Goal: Transaction & Acquisition: Purchase product/service

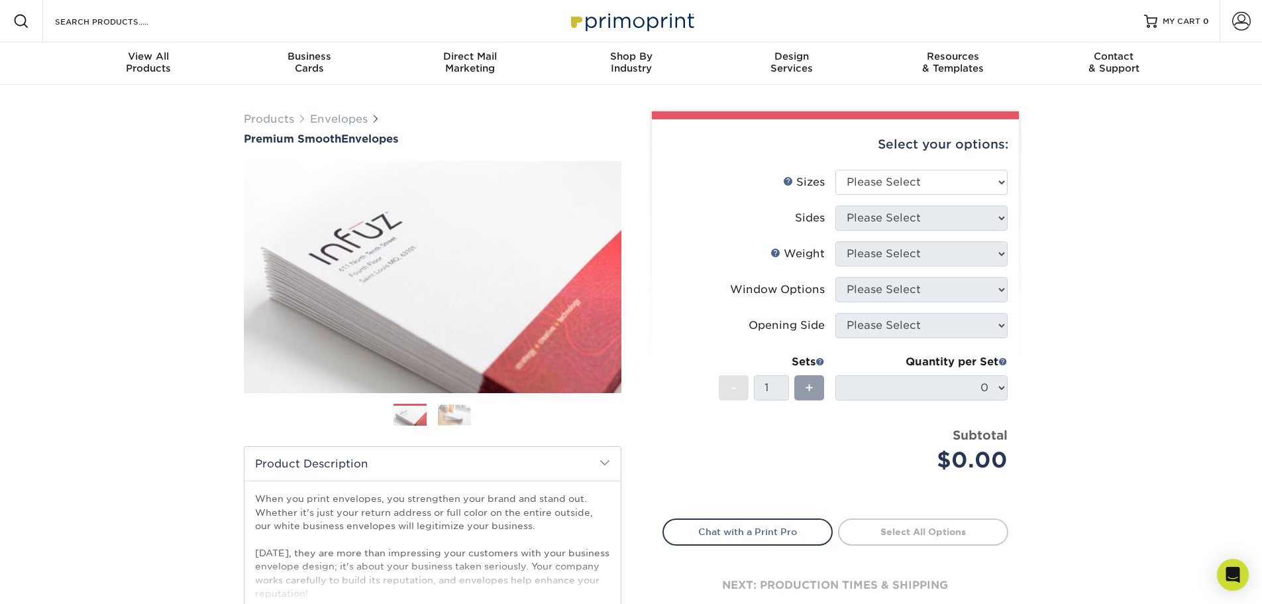
click at [457, 419] on img at bounding box center [454, 414] width 33 height 21
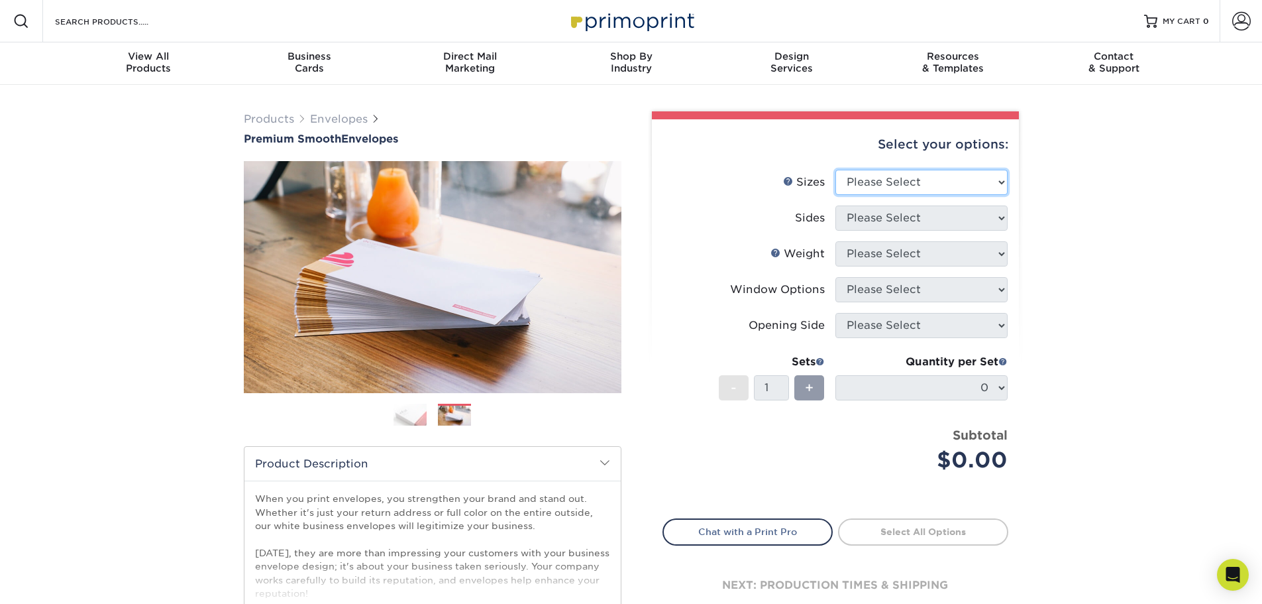
click at [953, 170] on select "Please Select 8.875" x 3.875" 4.125" x 9.5" 5.25" x 7.25" 9" x 12"" at bounding box center [922, 182] width 172 height 25
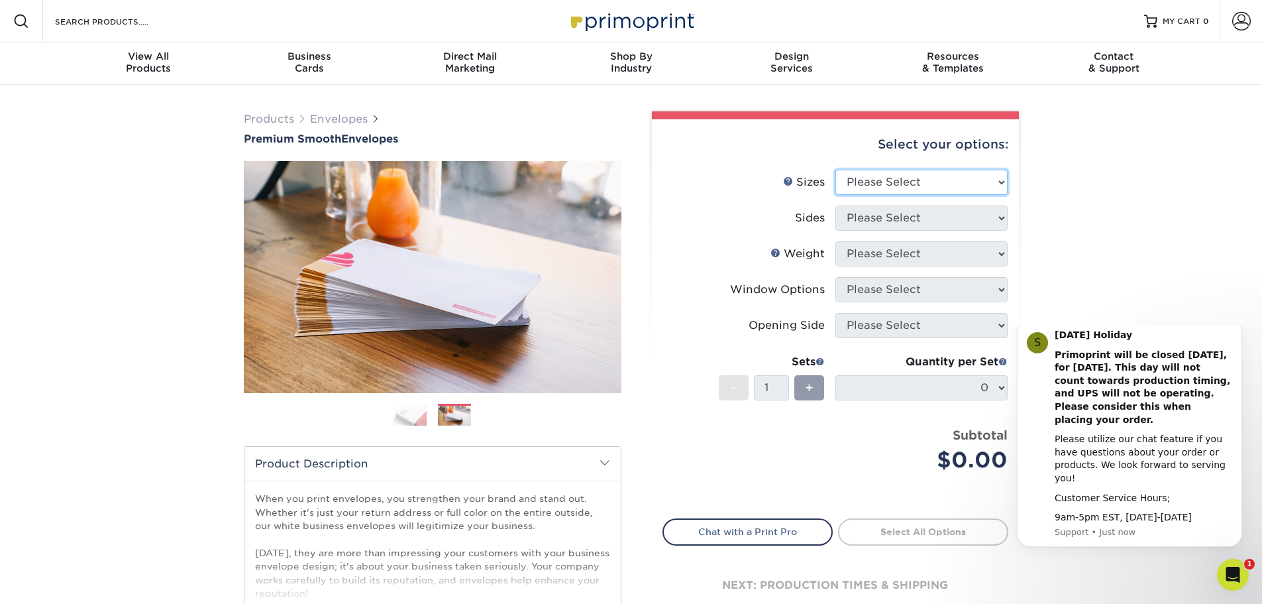
select select "4.12x9.50"
click at [836, 170] on select "Please Select 8.875" x 3.875" 4.125" x 9.5" 5.25" x 7.25" 9" x 12"" at bounding box center [922, 182] width 172 height 25
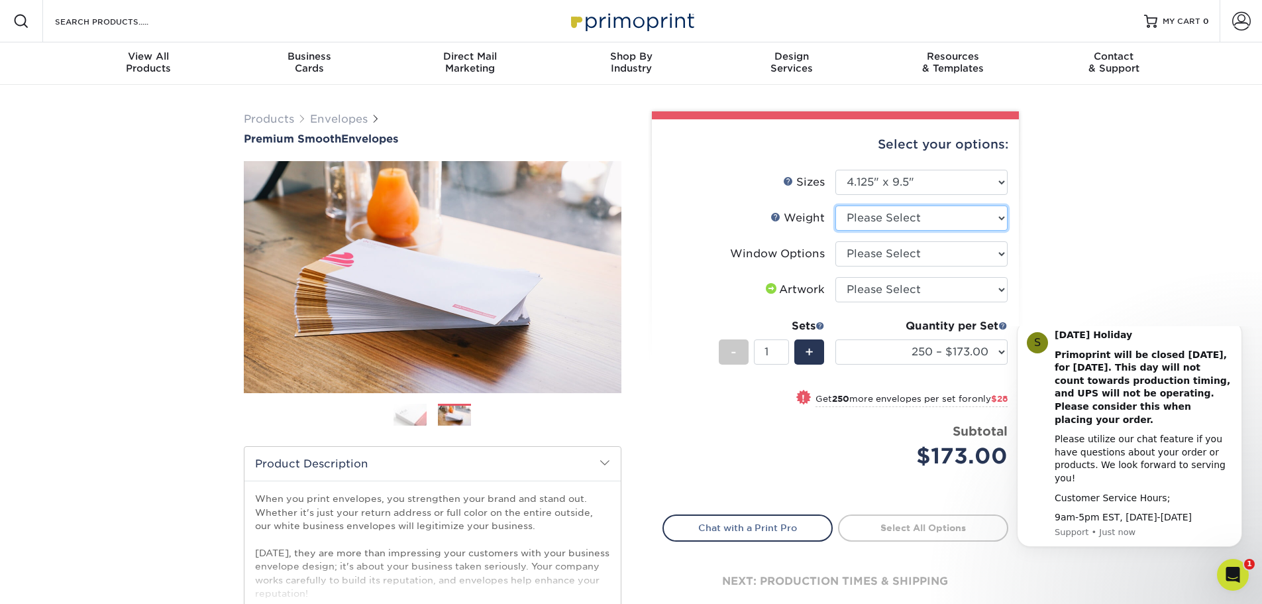
click at [973, 211] on select "Please Select 70LB" at bounding box center [922, 217] width 172 height 25
drag, startPoint x: 1083, startPoint y: 236, endPoint x: 1082, endPoint y: 229, distance: 7.3
click at [1082, 230] on div "Products Envelopes Premium Smooth Envelopes Previous Next / /" at bounding box center [631, 439] width 1262 height 708
click at [916, 254] on select "Please Select No Window Window (Left Side)" at bounding box center [922, 253] width 172 height 25
select select "1f9e9f9f-4237-4243-ba79-49052844f6e6"
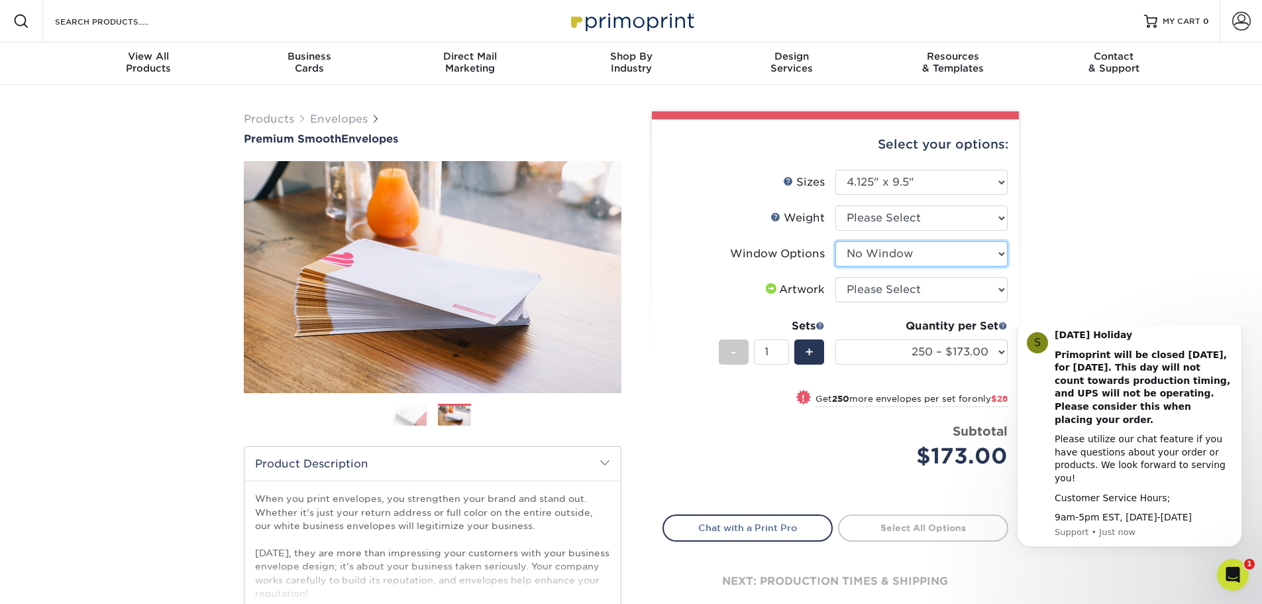
click at [836, 241] on select "Please Select No Window Window (Left Side)" at bounding box center [922, 253] width 172 height 25
click at [929, 211] on select "Please Select 70LB" at bounding box center [922, 217] width 172 height 25
select select "70LB"
click at [836, 205] on select "Please Select 70LB" at bounding box center [922, 217] width 172 height 25
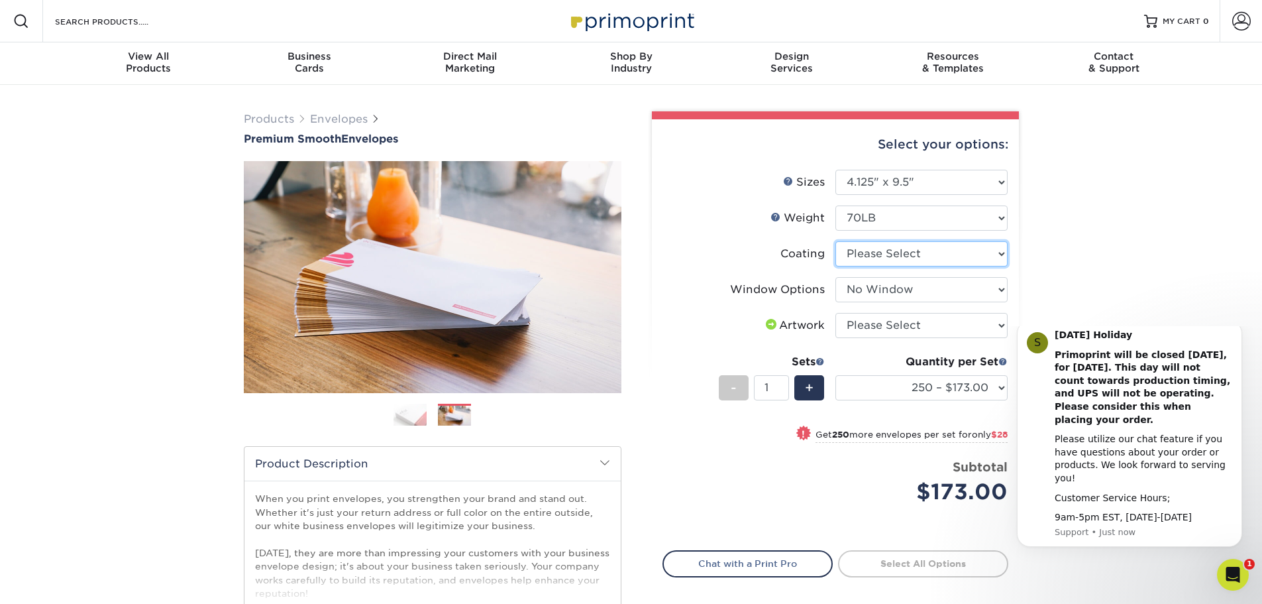
click at [914, 251] on select at bounding box center [922, 253] width 172 height 25
select select "3e7618de-abca-4bda-9f97-8b9129e913d8"
click at [836, 241] on select at bounding box center [922, 253] width 172 height 25
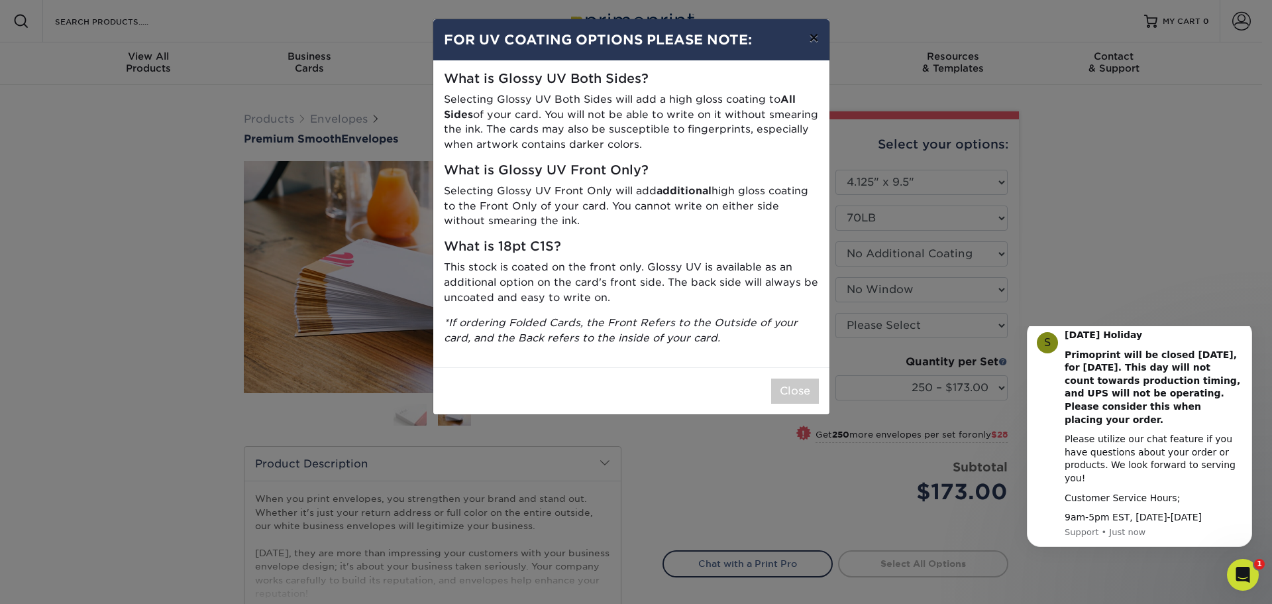
click at [810, 38] on button "×" at bounding box center [814, 37] width 30 height 37
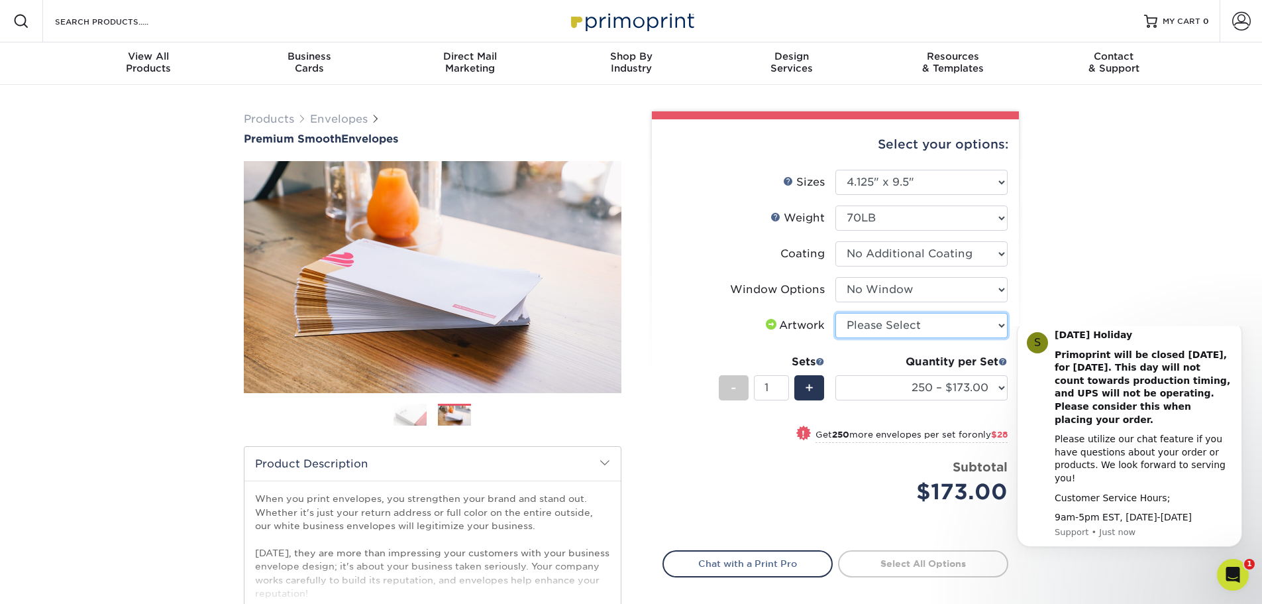
click at [901, 321] on select "Please Select I will upload files I need a design - $50" at bounding box center [922, 325] width 172 height 25
select select "upload"
click at [836, 313] on select "Please Select I will upload files I need a design - $50" at bounding box center [922, 325] width 172 height 25
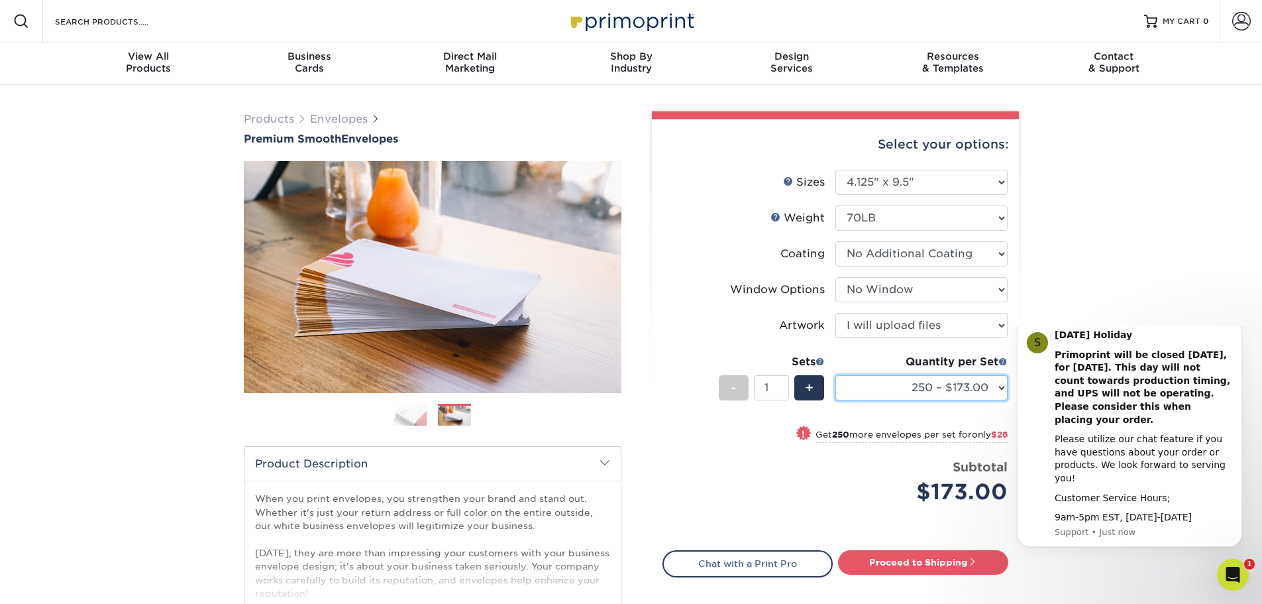
click at [962, 390] on select "250 – $173.00 500 – $201.00 1000 – $251.00 2500 – $388.00 5000 – $566.00 10000 …" at bounding box center [922, 387] width 172 height 25
click at [1100, 213] on div "Products Envelopes Premium Smooth Envelopes Previous Next / /" at bounding box center [631, 439] width 1262 height 708
